Goal: Task Accomplishment & Management: Manage account settings

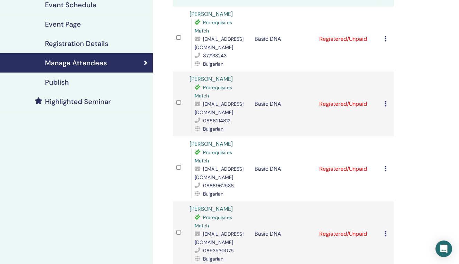
scroll to position [115, 0]
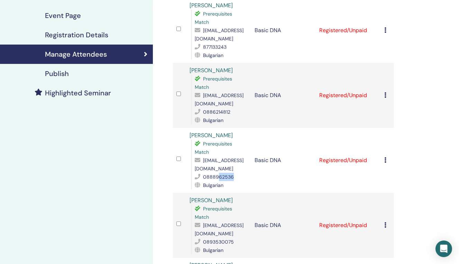
drag, startPoint x: 218, startPoint y: 142, endPoint x: 241, endPoint y: 144, distance: 22.2
click at [241, 173] on div "0888962536" at bounding box center [221, 177] width 53 height 8
copy span "62536"
drag, startPoint x: 217, startPoint y: 86, endPoint x: 237, endPoint y: 88, distance: 20.5
click at [237, 108] on div "0886214812" at bounding box center [221, 112] width 53 height 8
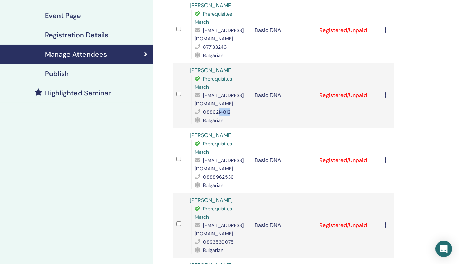
copy span "14812"
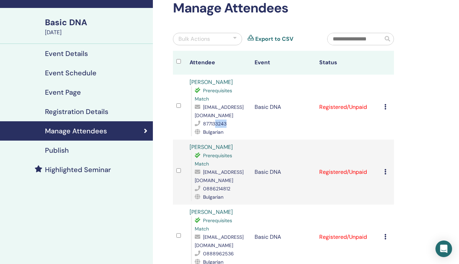
drag, startPoint x: 215, startPoint y: 107, endPoint x: 229, endPoint y: 107, distance: 14.9
click at [229, 120] on div "877133243" at bounding box center [221, 124] width 53 height 8
copy span "3243"
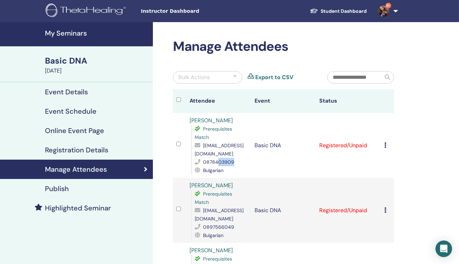
drag, startPoint x: 218, startPoint y: 154, endPoint x: 240, endPoint y: 154, distance: 22.5
click at [240, 158] on div "0878403909" at bounding box center [221, 162] width 53 height 8
copy span "03909"
